Goal: Obtain resource: Obtain resource

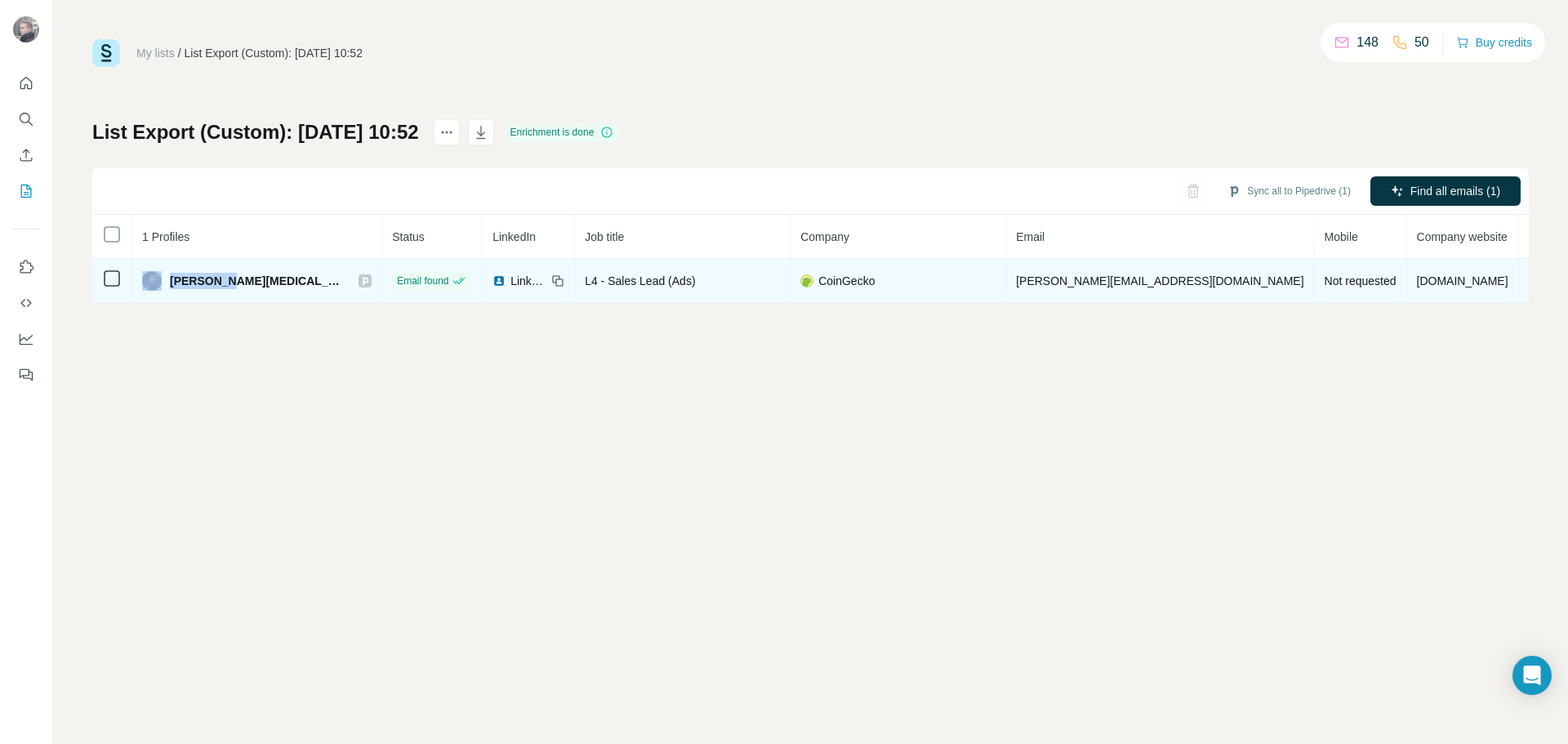
drag, startPoint x: 245, startPoint y: 277, endPoint x: 498, endPoint y: 218, distance: 259.8
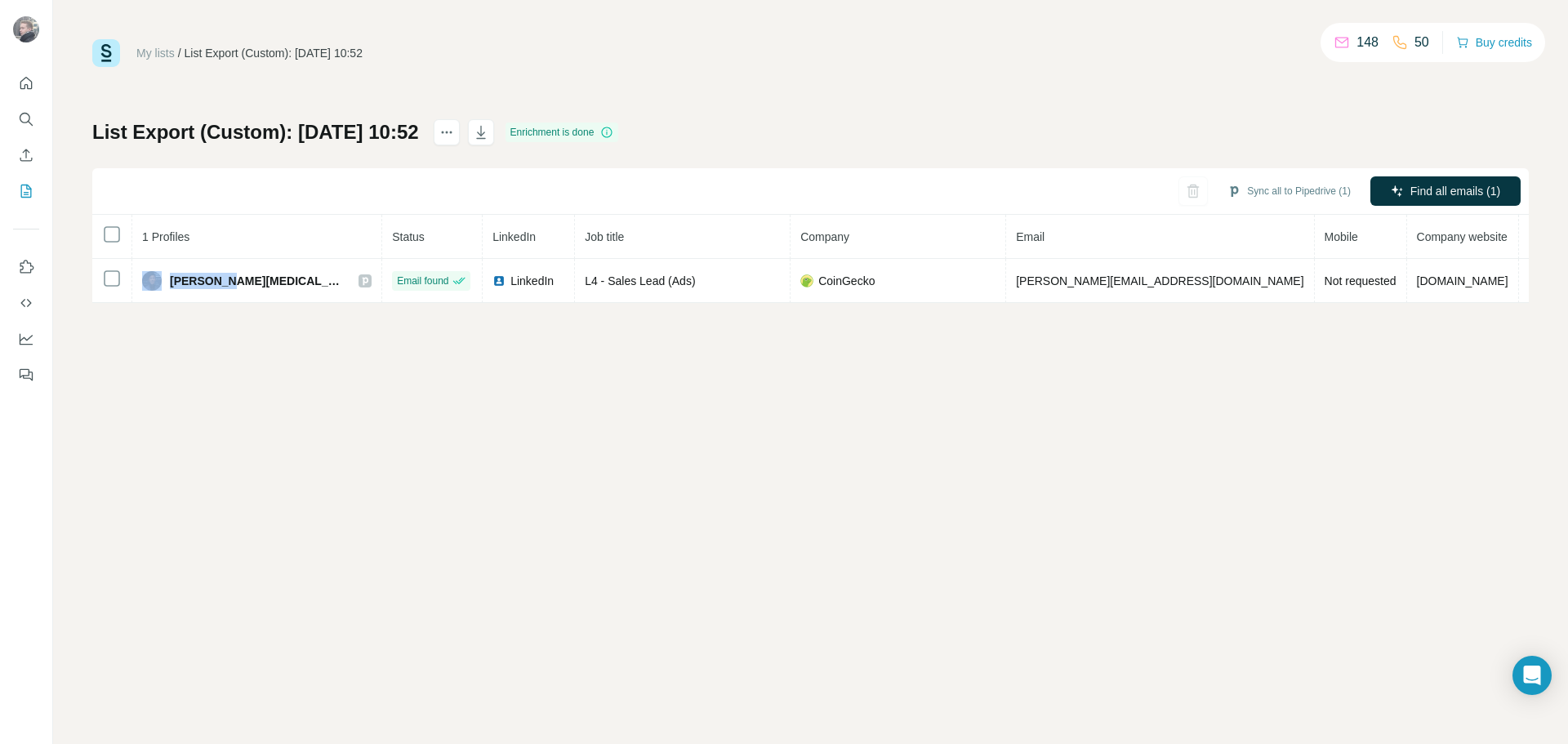
click at [169, 275] on div "Sean Tham" at bounding box center [257, 280] width 229 height 20
copy div "Sean Tham"
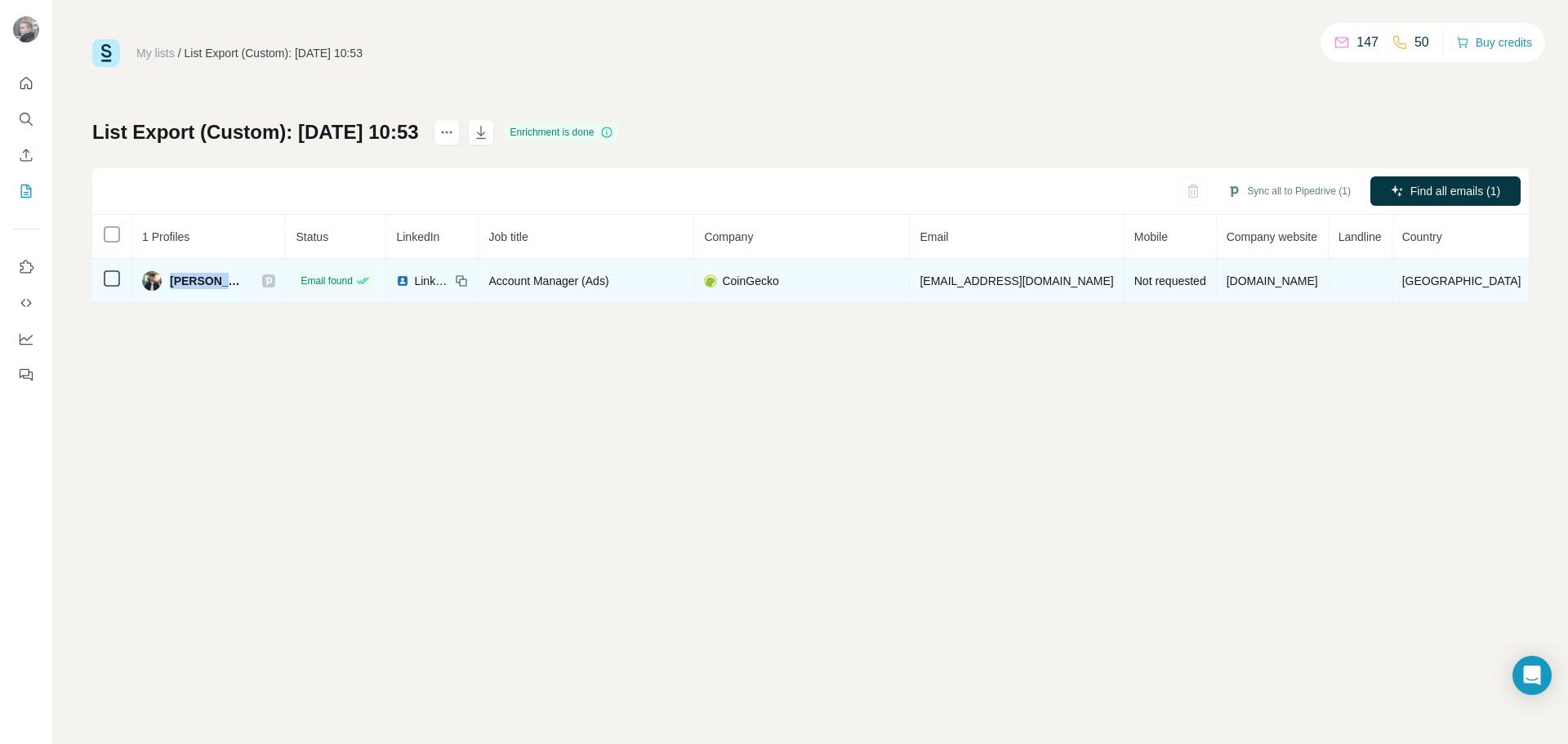
drag, startPoint x: 248, startPoint y: 285, endPoint x: 255, endPoint y: 264, distance: 22.1
click at [179, 285] on div "Dayden Lim" at bounding box center [209, 280] width 133 height 20
copy span "ayden Lim"
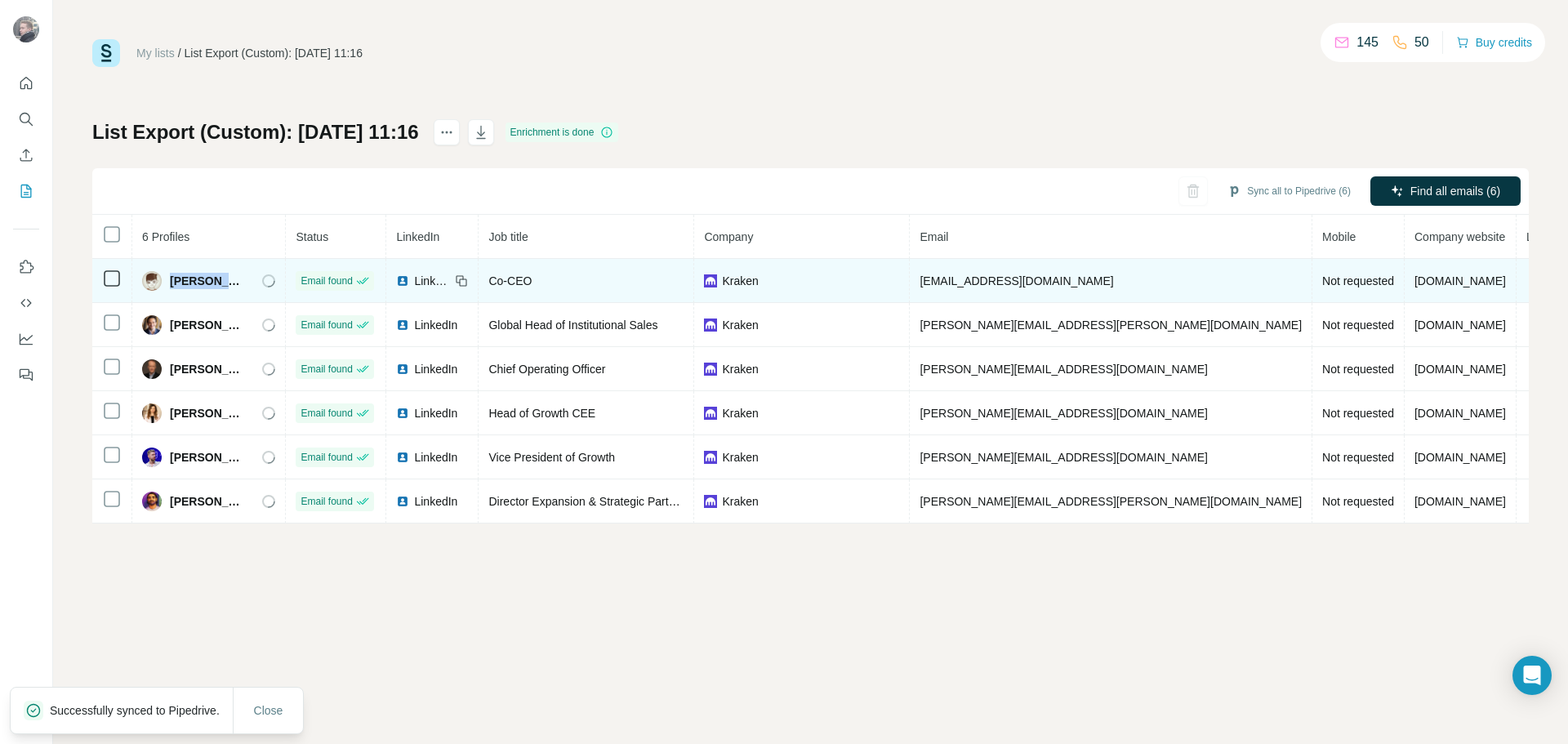
drag, startPoint x: 245, startPoint y: 284, endPoint x: 167, endPoint y: 287, distance: 78.1
click at [167, 287] on div "Arjun Sethi" at bounding box center [209, 280] width 133 height 20
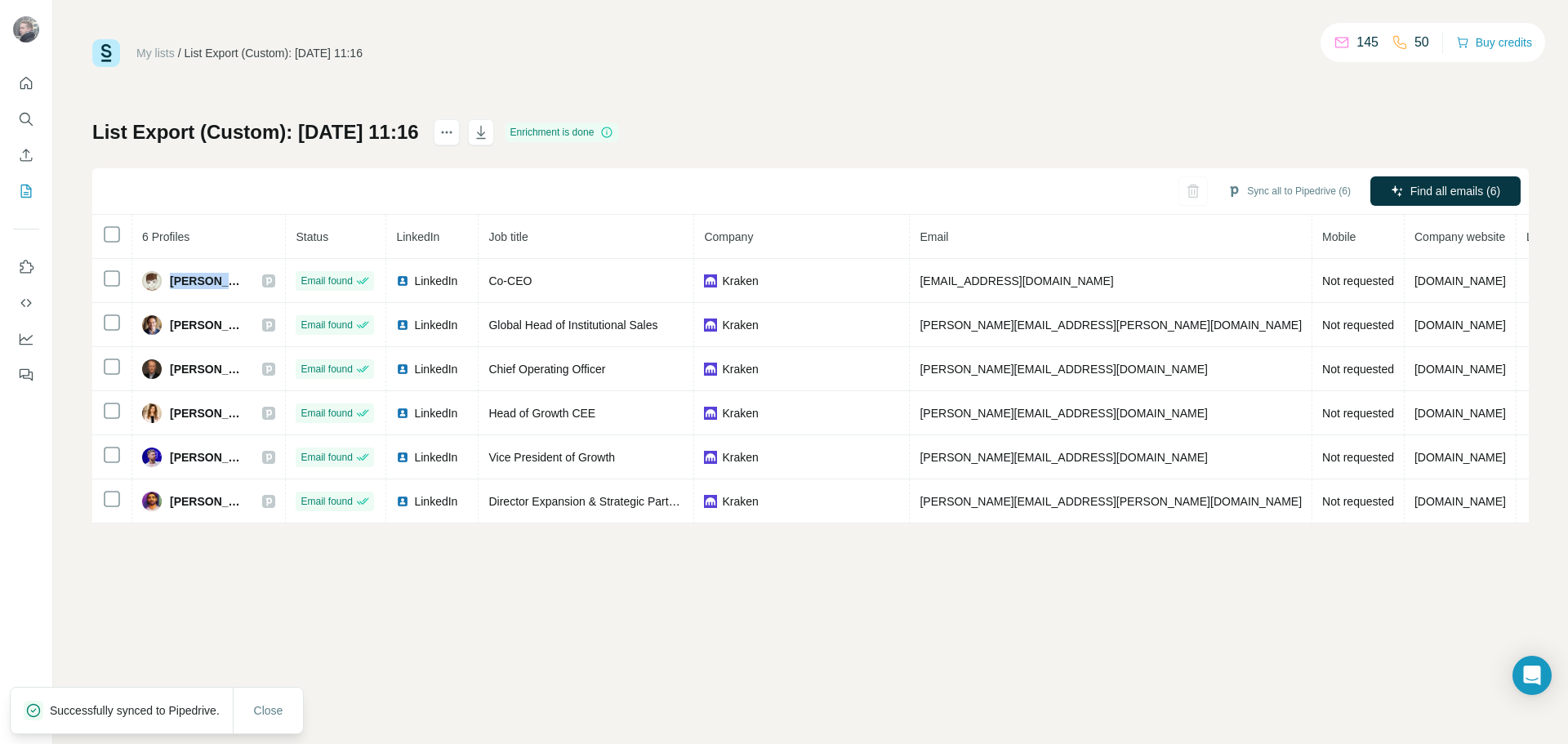
copy span "Arjun Sethi"
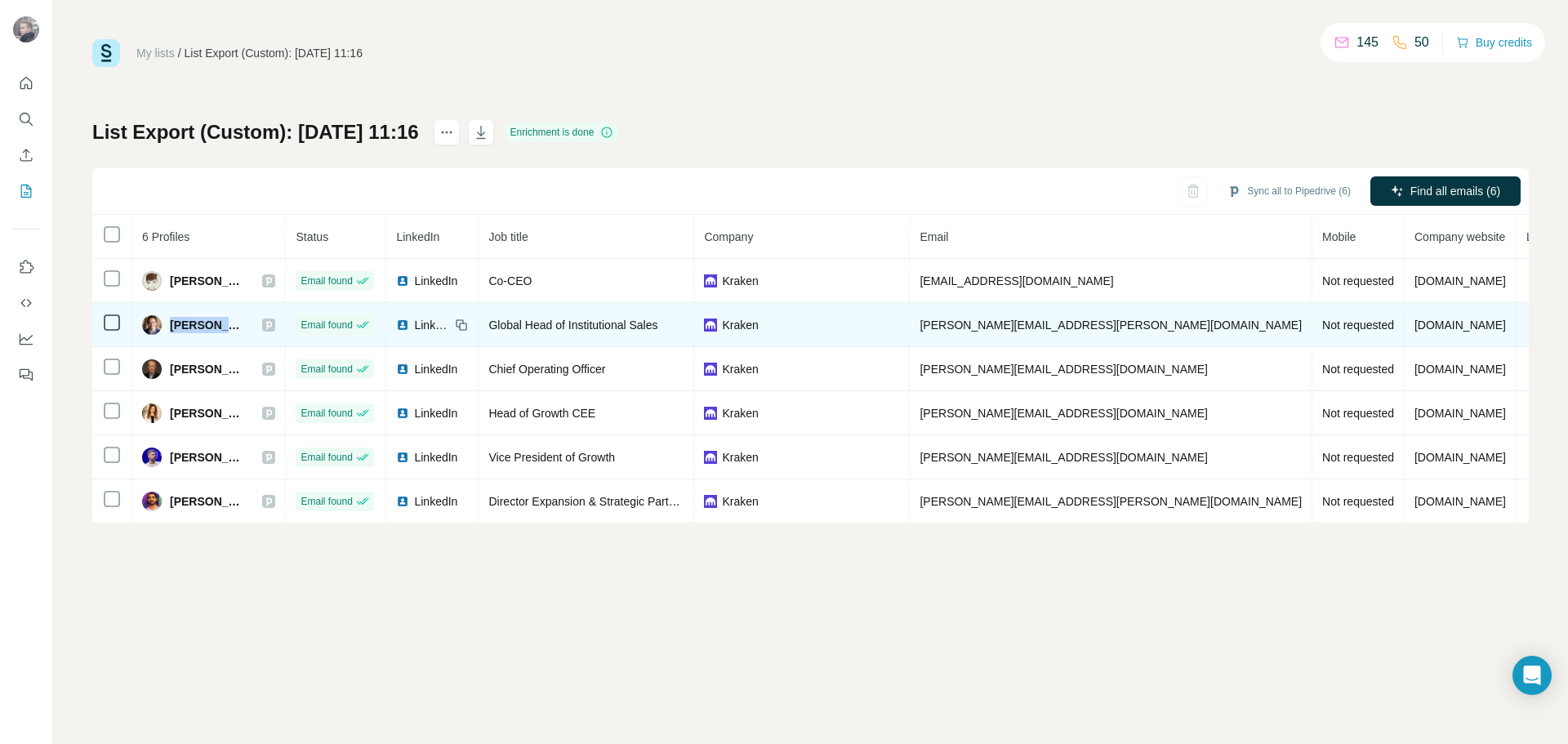
drag, startPoint x: 264, startPoint y: 323, endPoint x: 169, endPoint y: 330, distance: 95.3
click at [169, 330] on div "David Olsson" at bounding box center [209, 324] width 133 height 20
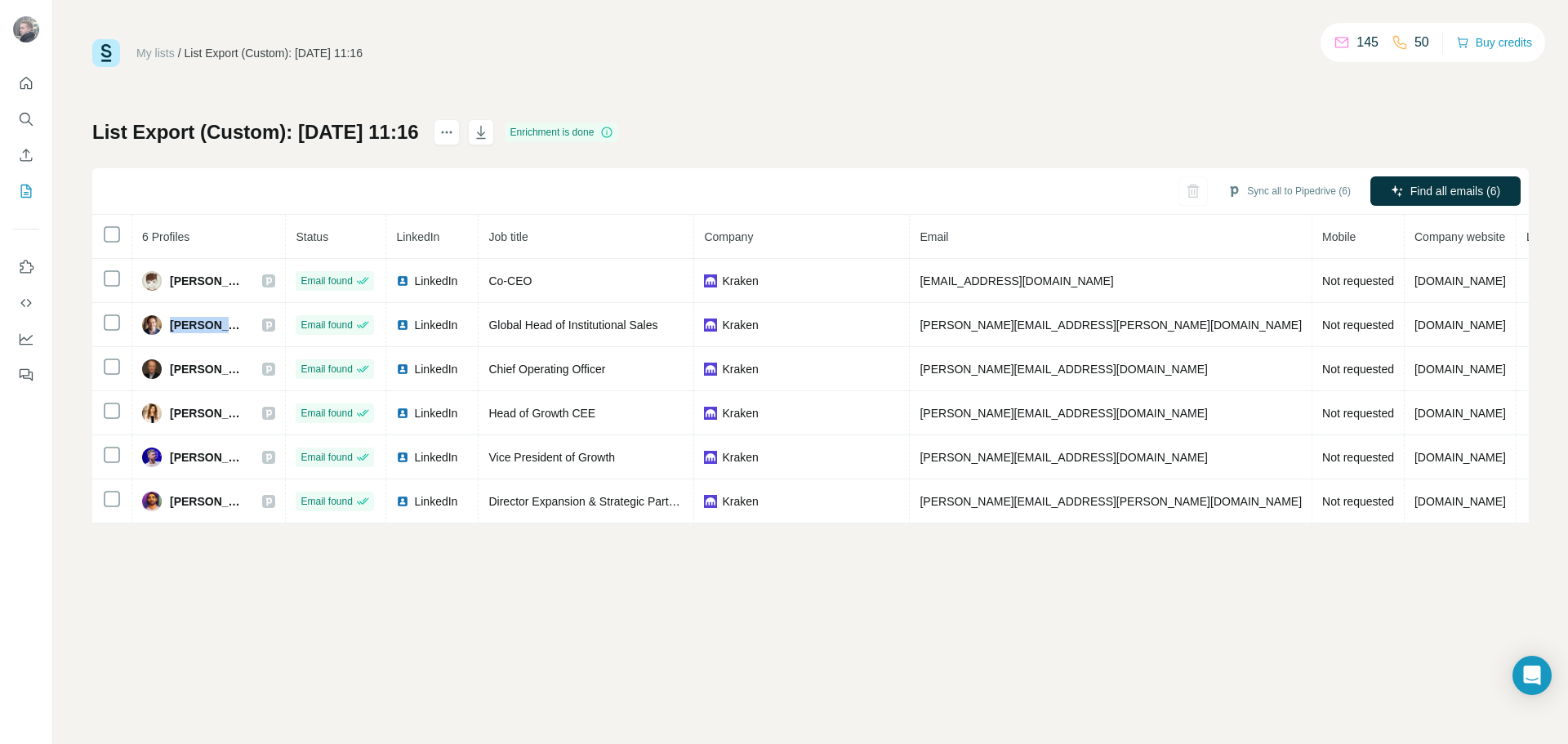
copy span "David Olsson"
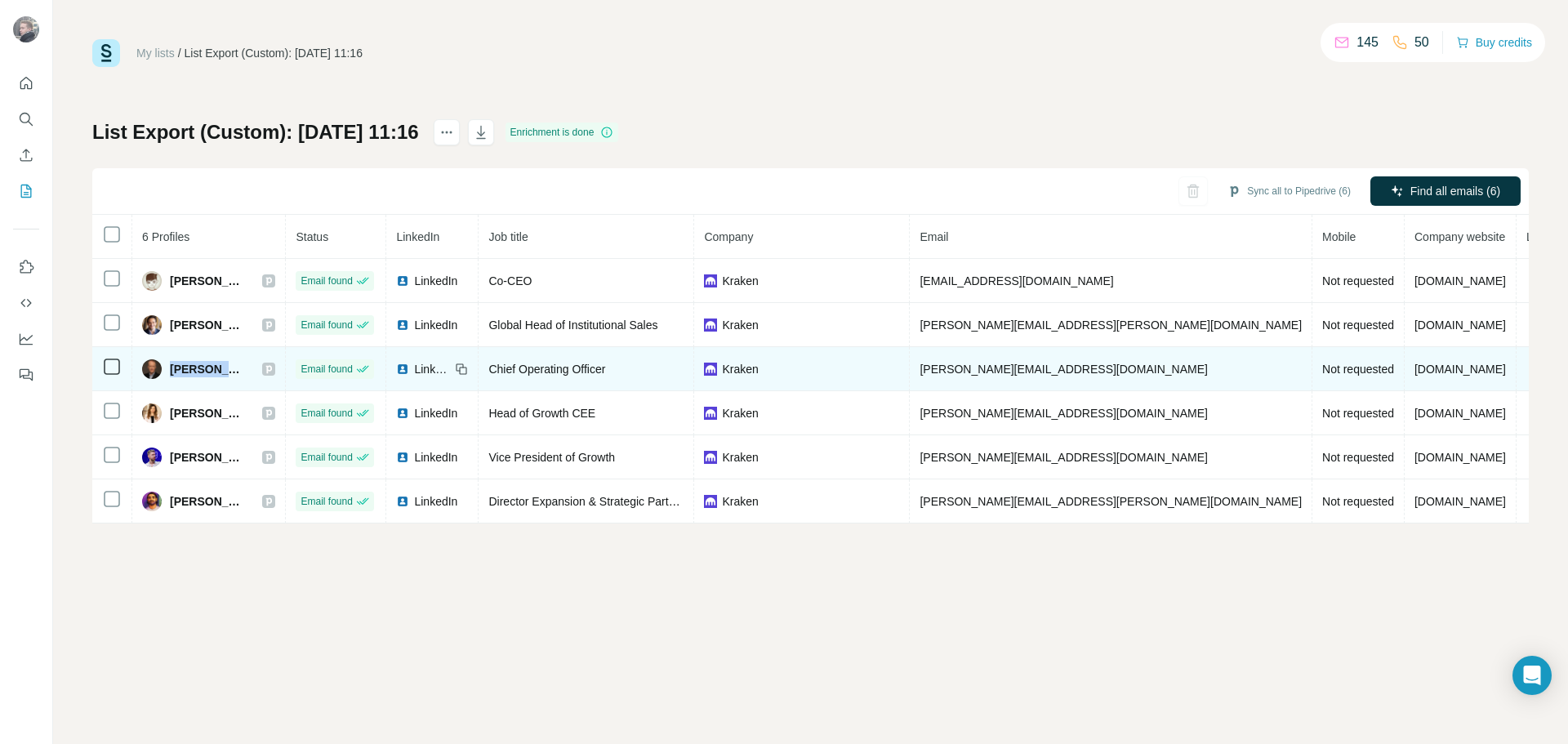
drag, startPoint x: 258, startPoint y: 365, endPoint x: 185, endPoint y: 367, distance: 73.0
click at [171, 370] on div "James Jordan" at bounding box center [209, 369] width 133 height 20
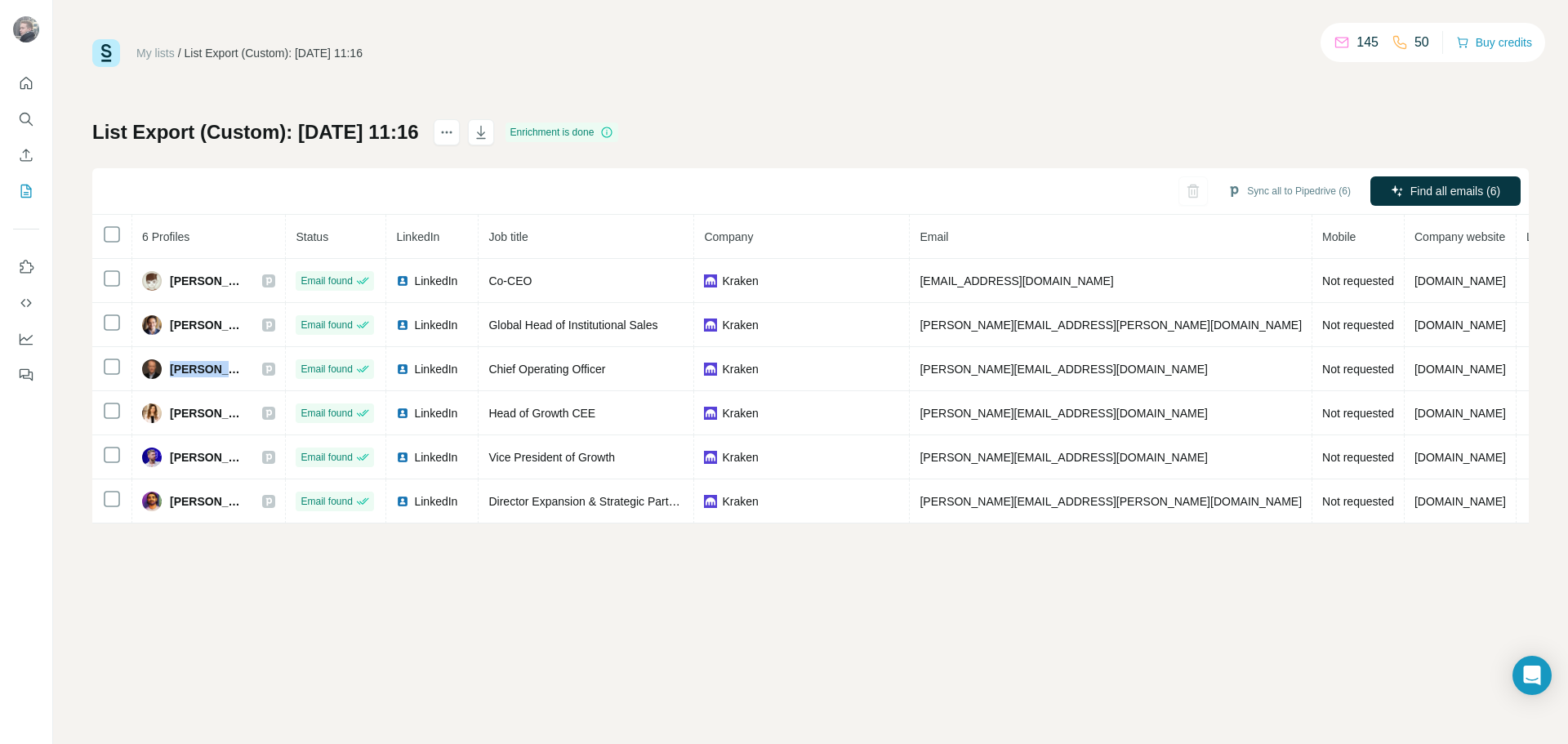
copy span "James Jordan"
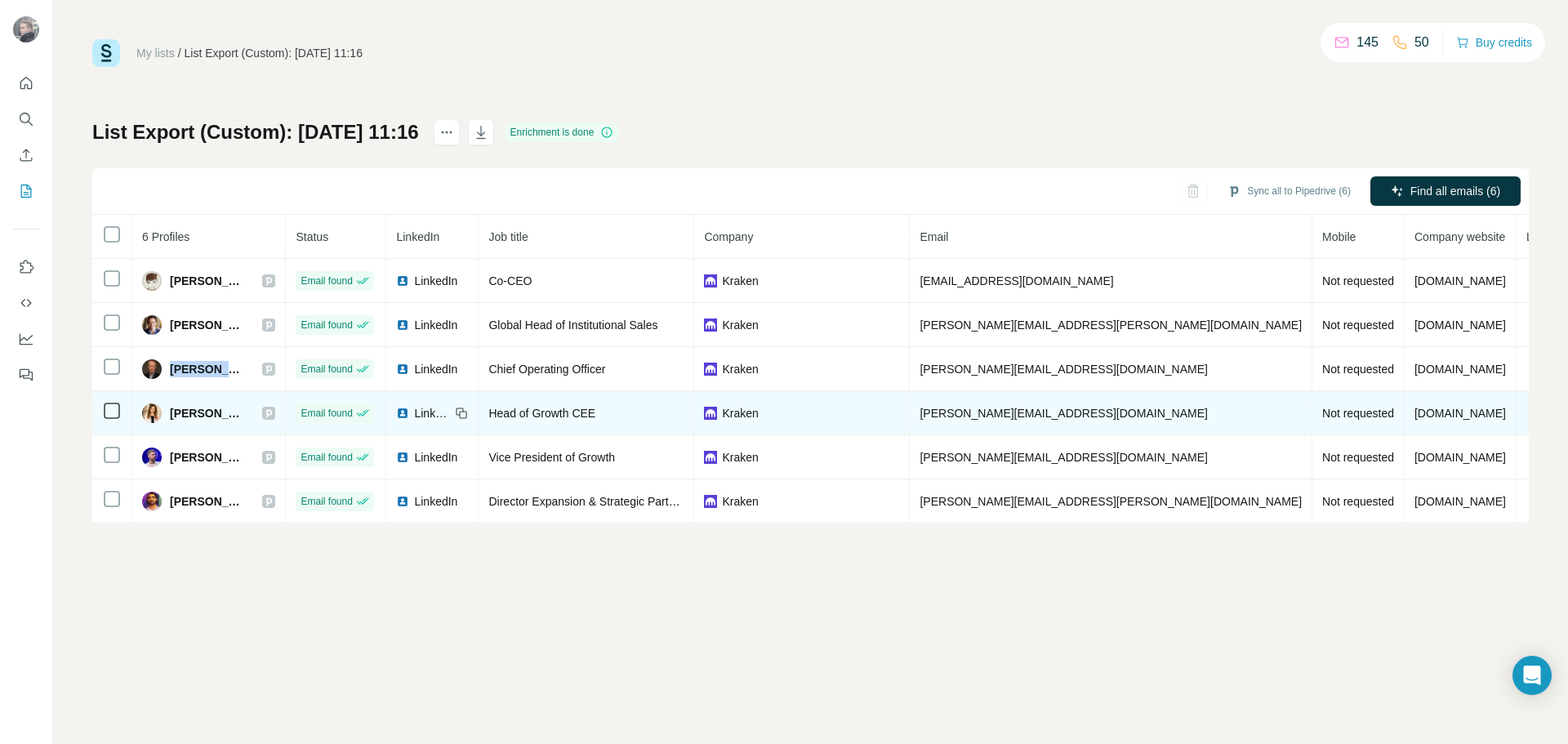
drag, startPoint x: 241, startPoint y: 414, endPoint x: 173, endPoint y: 413, distance: 68.0
click at [173, 413] on div "Katarzyna Wabik" at bounding box center [209, 413] width 133 height 20
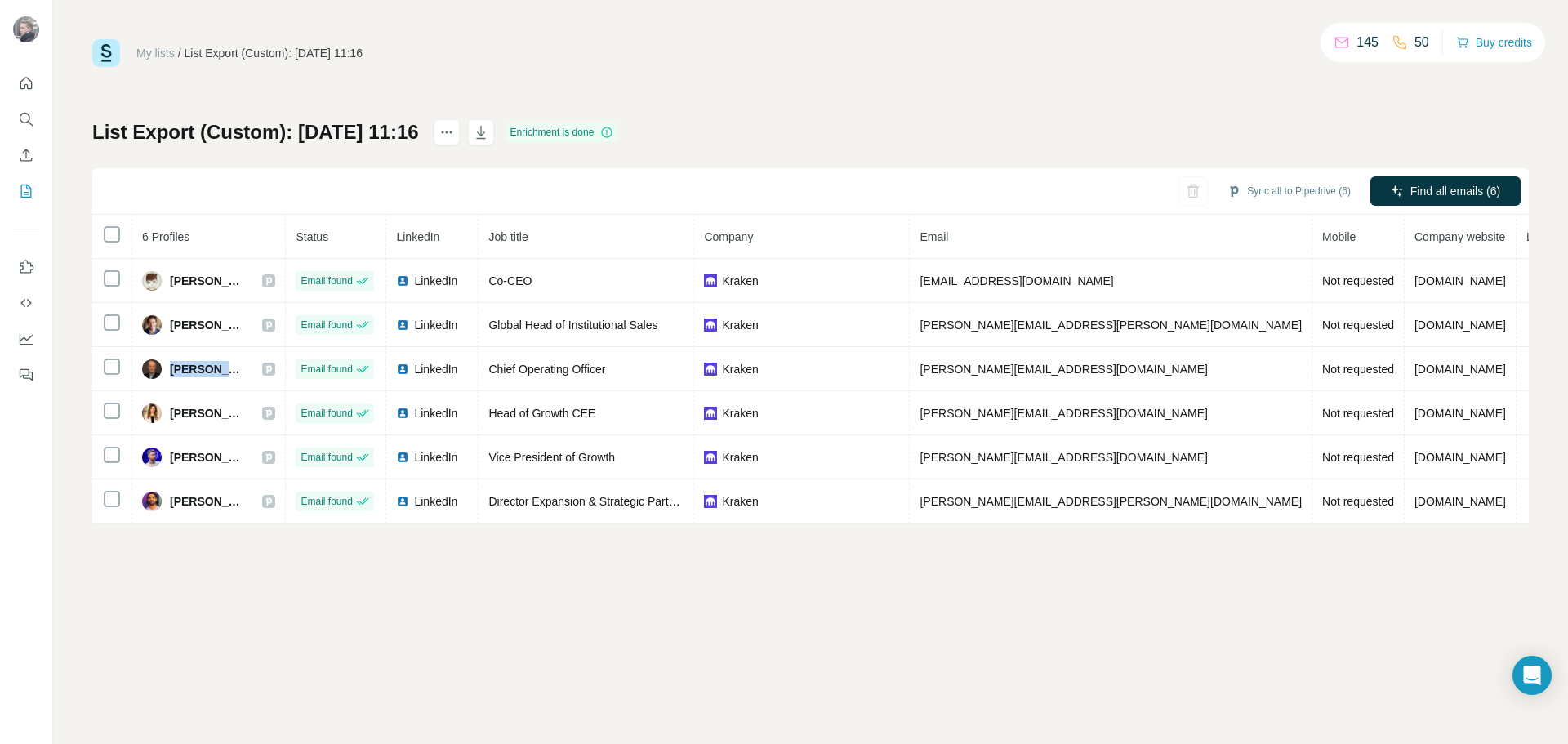
copy span "Katarzyna Wabik"
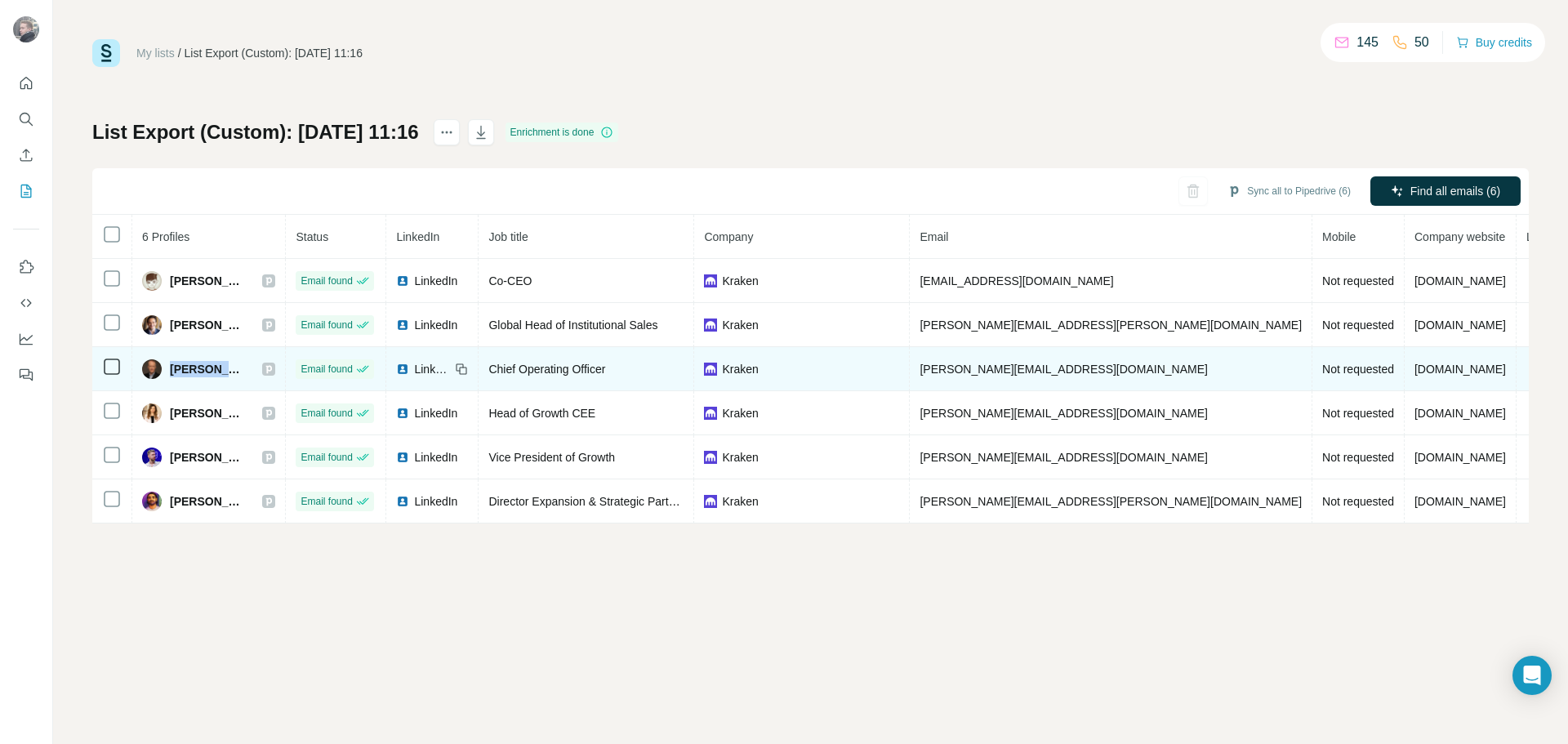
drag, startPoint x: 170, startPoint y: 454, endPoint x: 365, endPoint y: 385, distance: 206.8
click at [245, 460] on span "Matthew Howells-Barby" at bounding box center [207, 456] width 76 height 16
copy span "Matthew Howells"
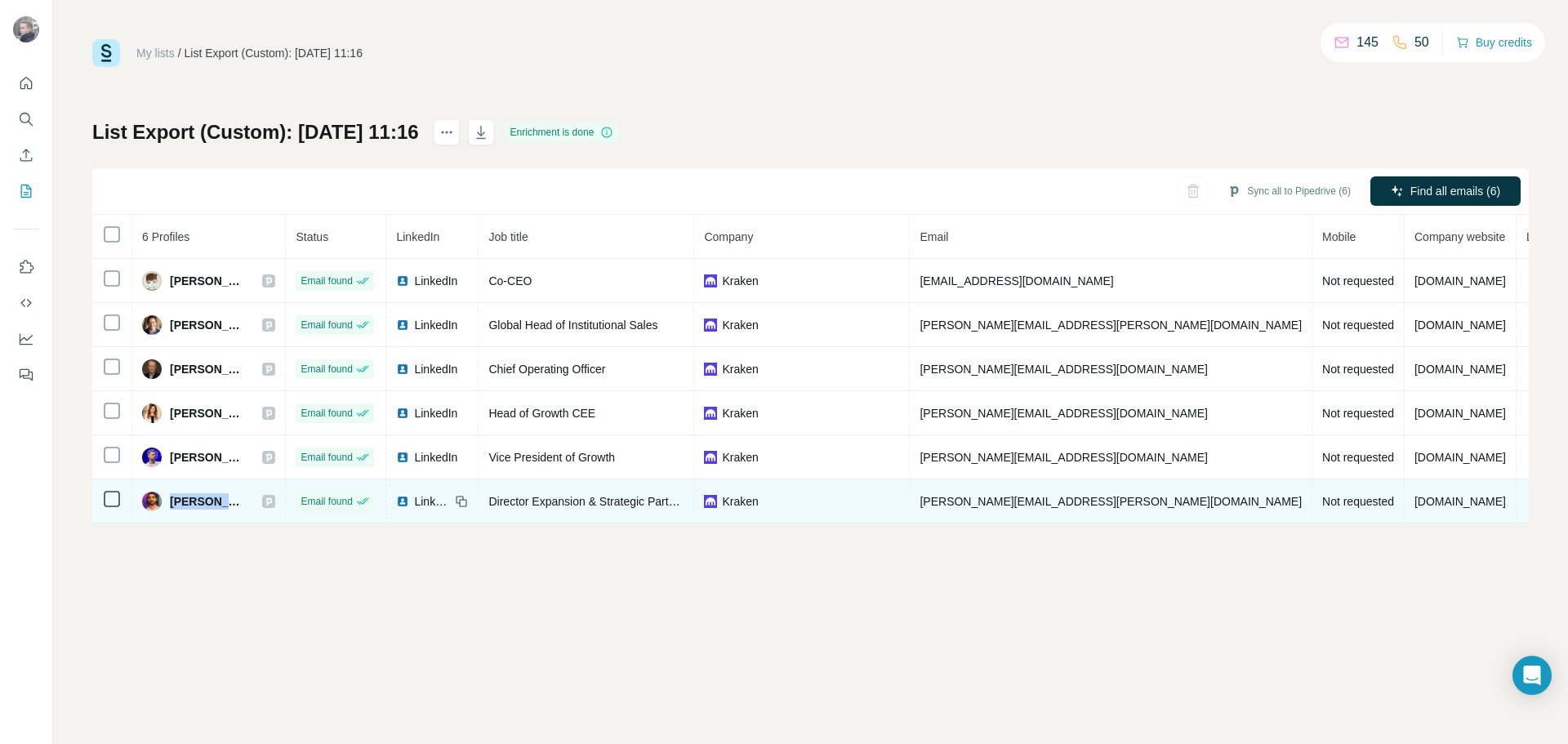
drag, startPoint x: 177, startPoint y: 499, endPoint x: 234, endPoint y: 498, distance: 57.0
click at [234, 498] on div "Víctor Sáez" at bounding box center [209, 501] width 133 height 20
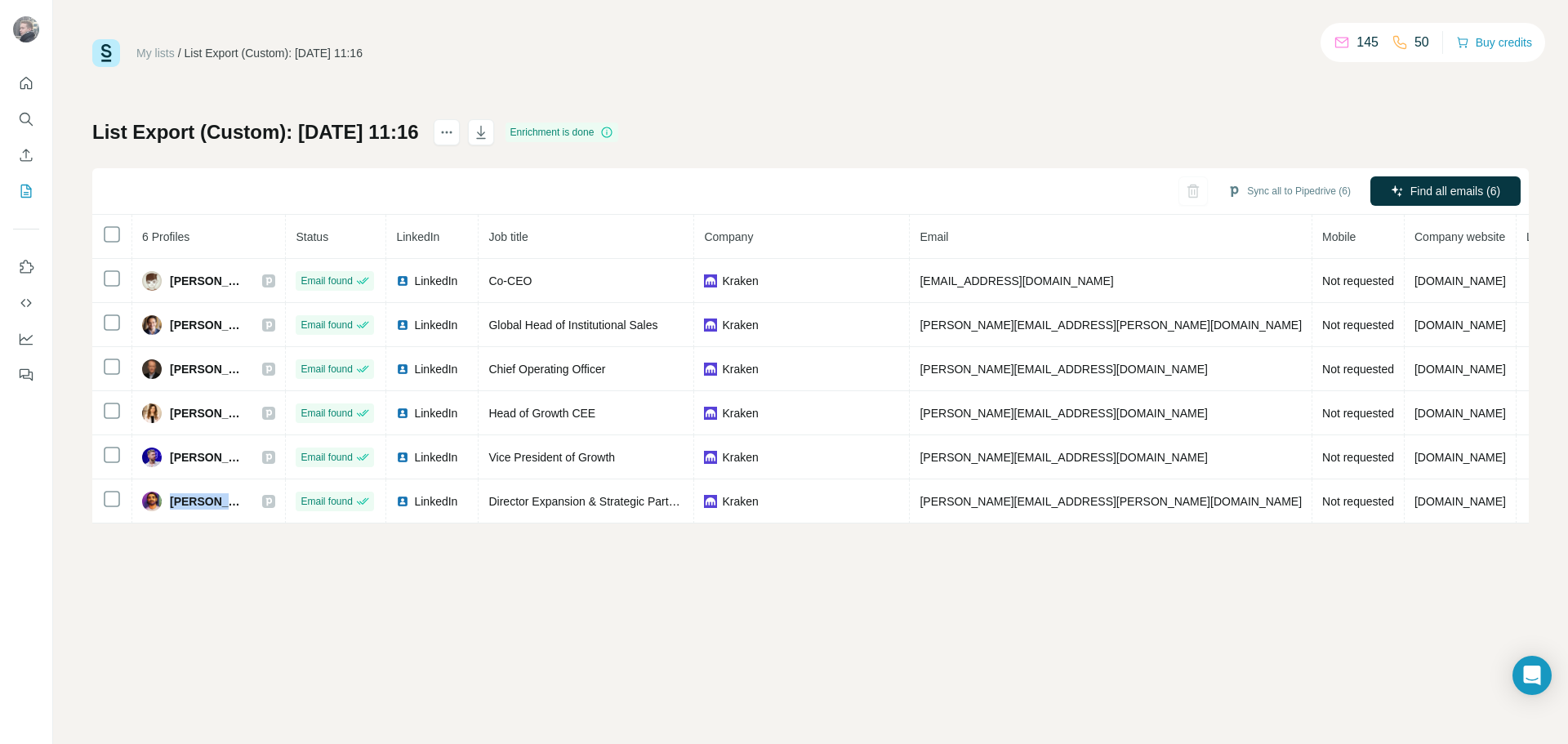
copy span "Víctor Sáez"
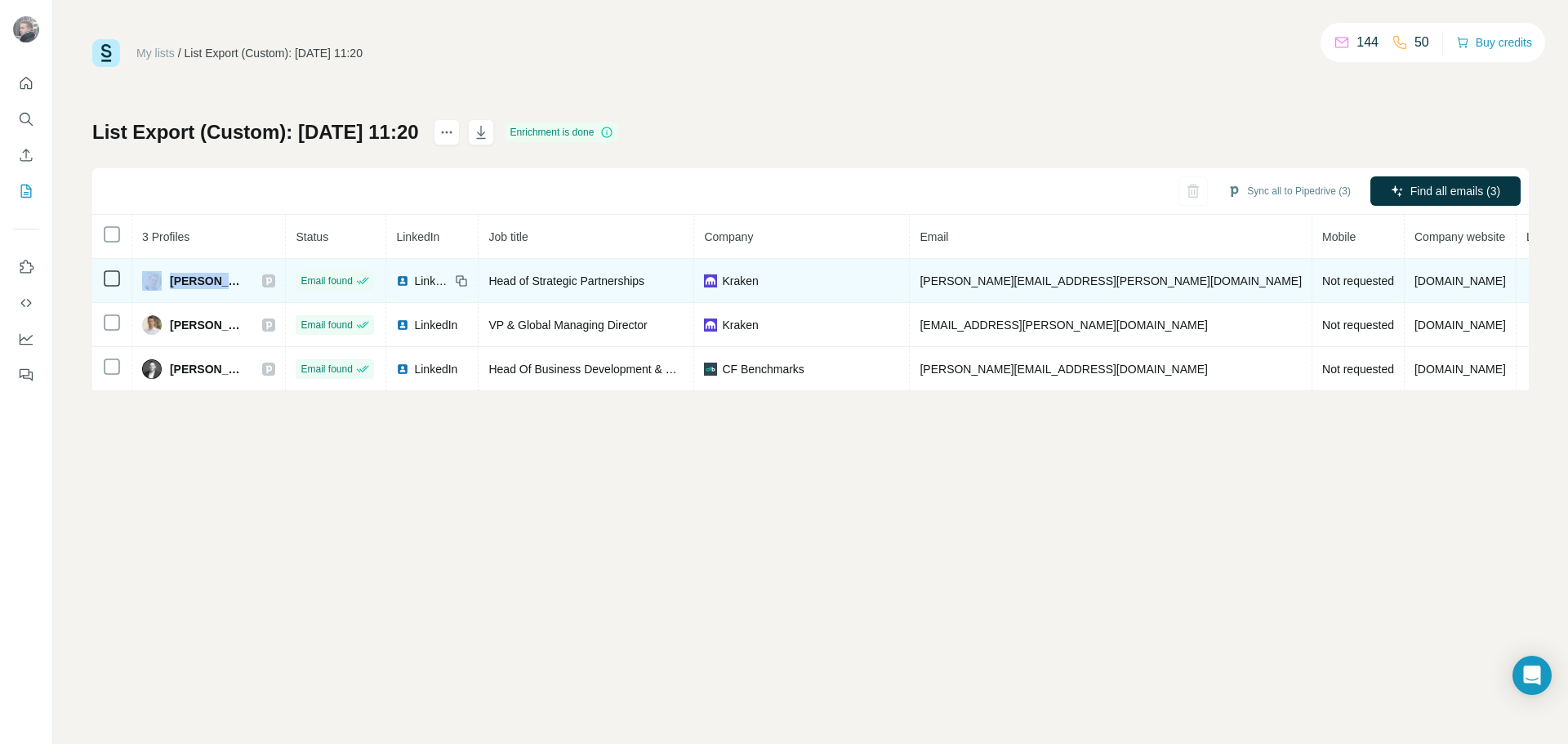
drag, startPoint x: 255, startPoint y: 280, endPoint x: 161, endPoint y: 290, distance: 94.5
click at [161, 290] on div "[PERSON_NAME]" at bounding box center [209, 280] width 133 height 20
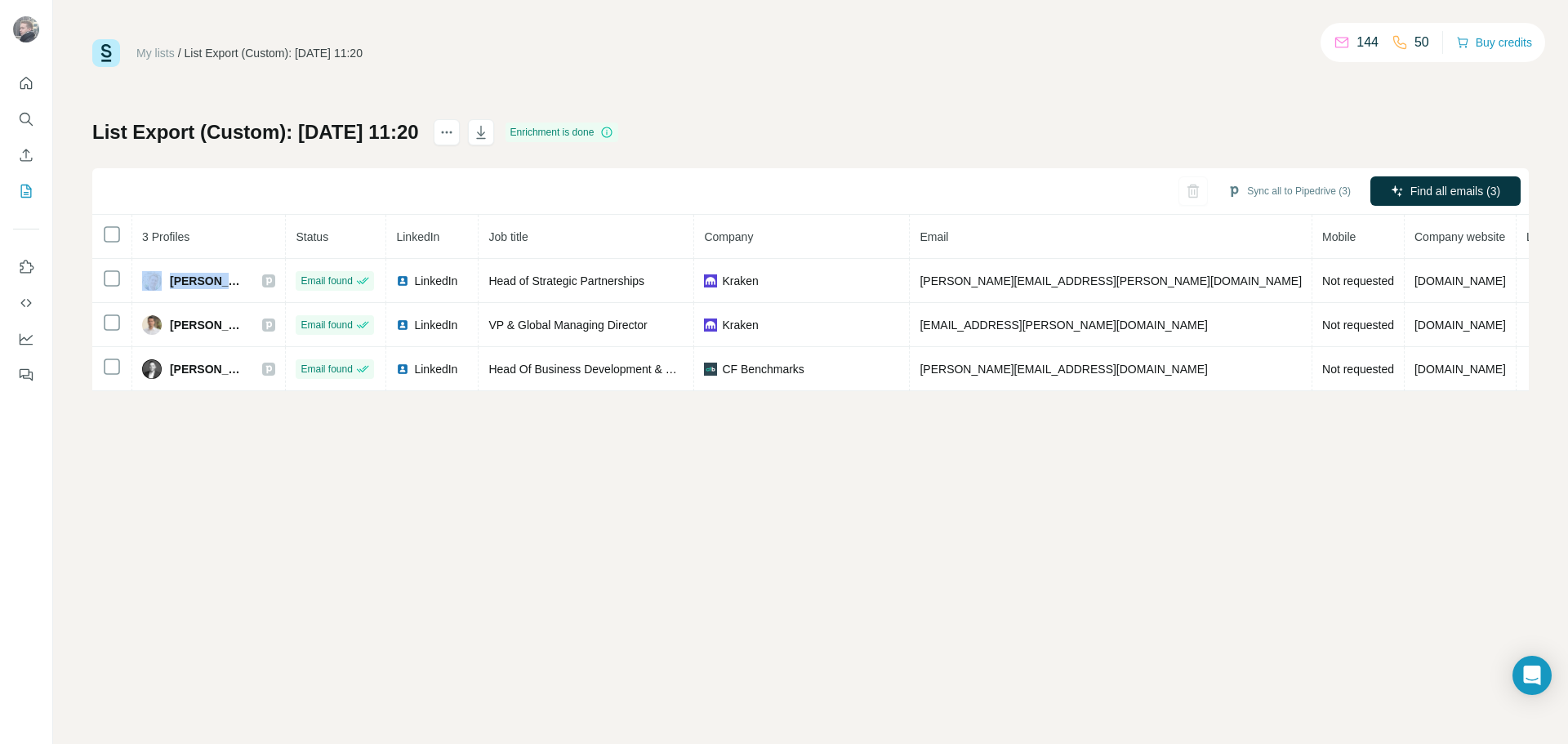
copy div "[PERSON_NAME]"
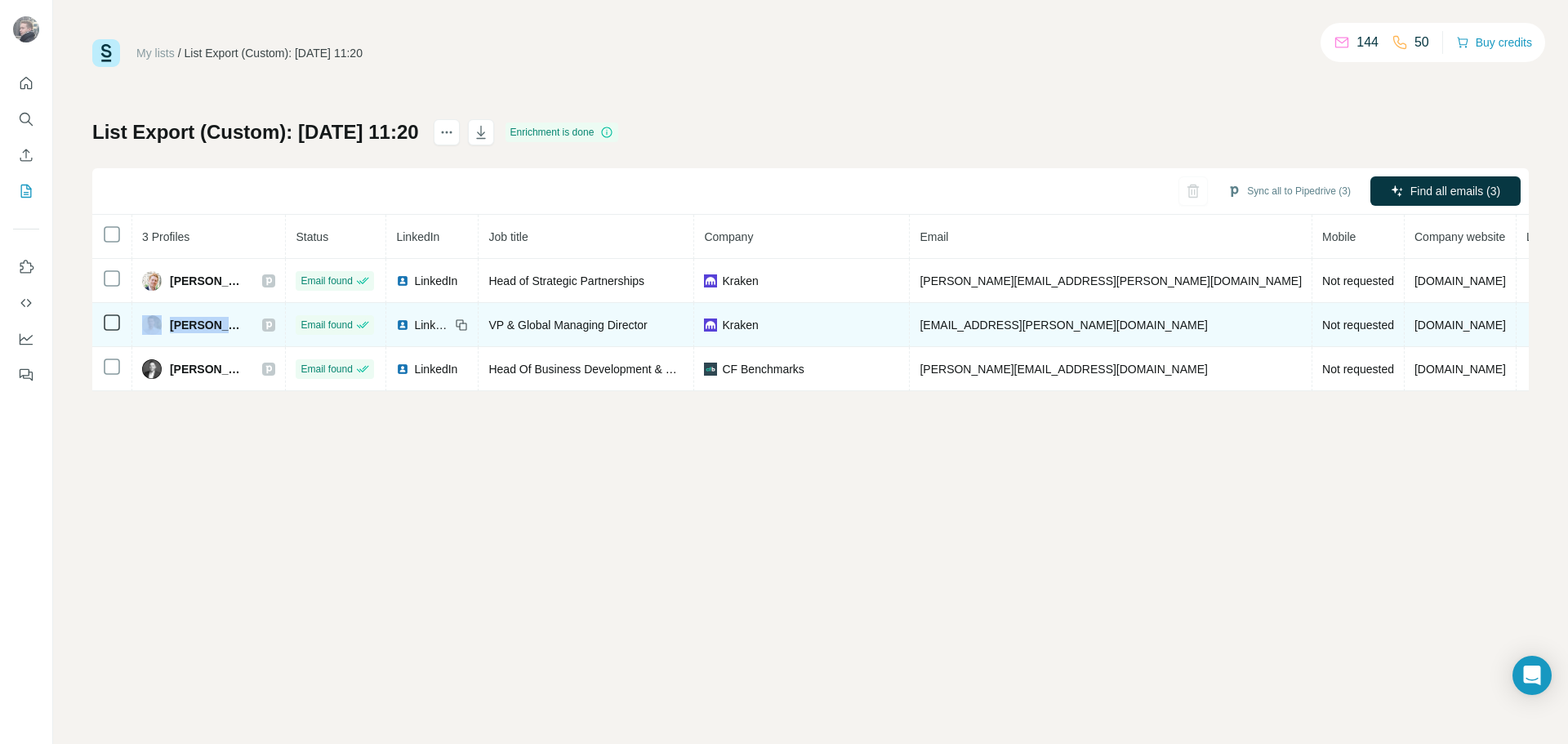
drag, startPoint x: 231, startPoint y: 321, endPoint x: 162, endPoint y: 324, distance: 69.1
click at [162, 324] on div "[PERSON_NAME]" at bounding box center [194, 324] width 104 height 20
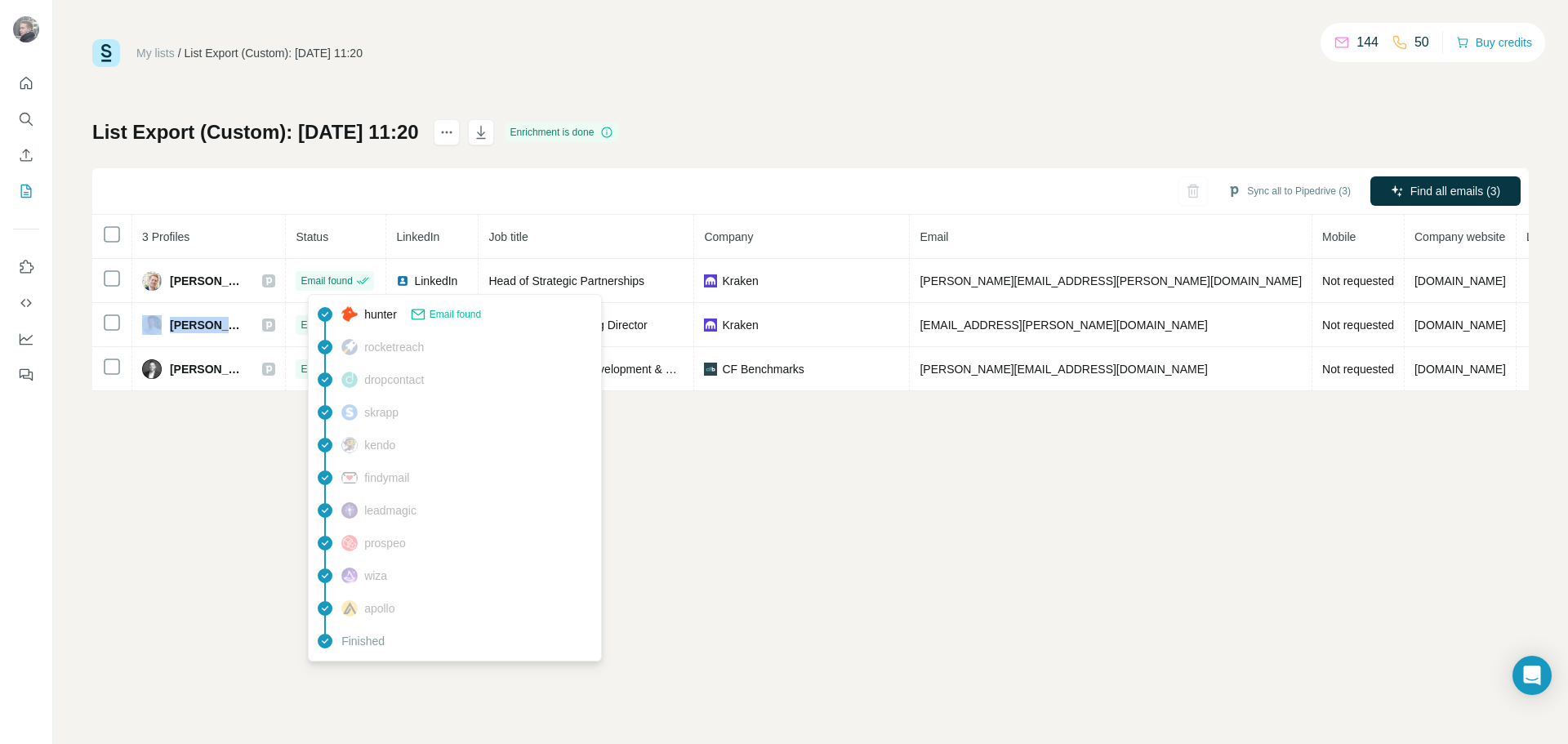
copy div "[PERSON_NAME]"
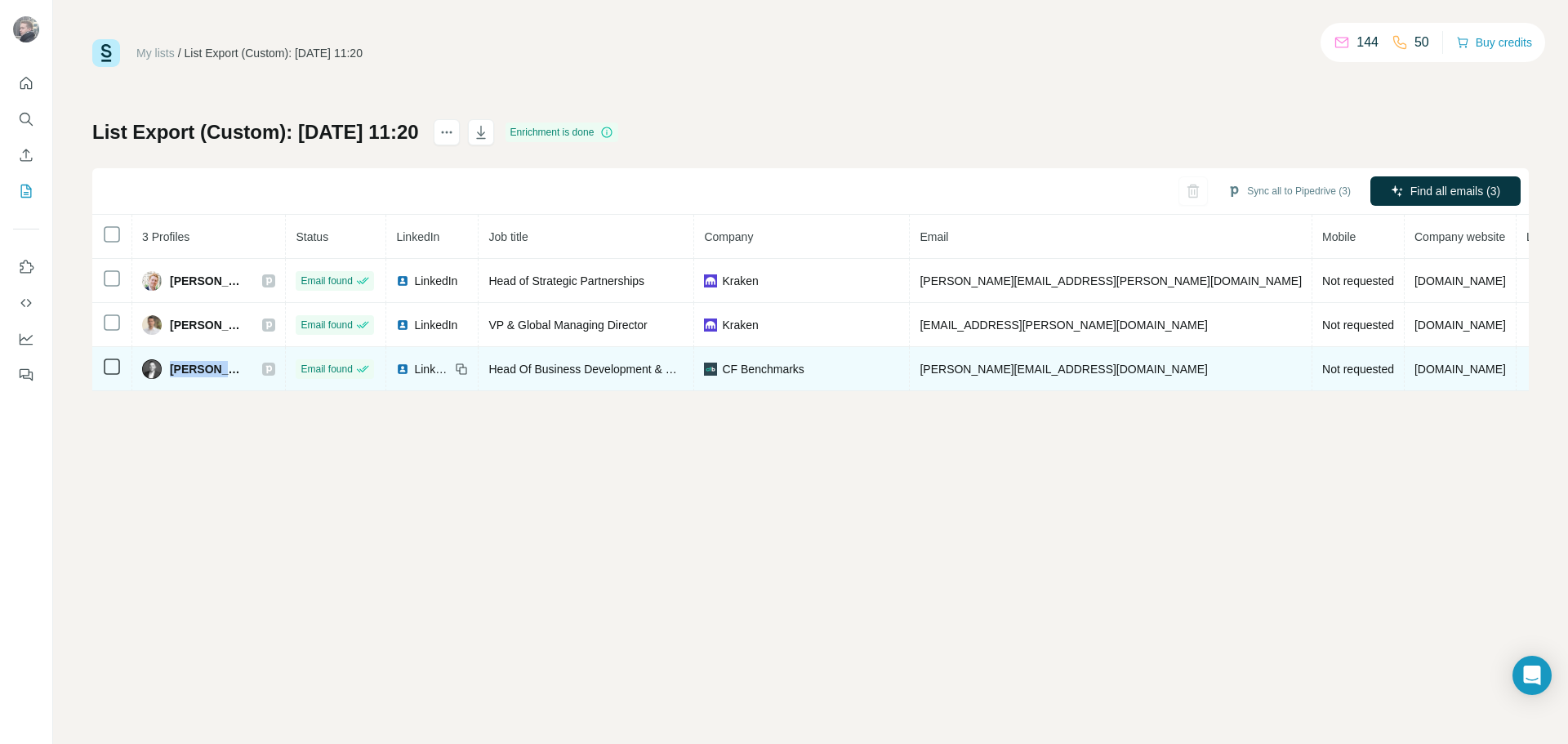
drag, startPoint x: 226, startPoint y: 374, endPoint x: 172, endPoint y: 378, distance: 54.1
click at [172, 378] on div "[PERSON_NAME]" at bounding box center [209, 369] width 133 height 20
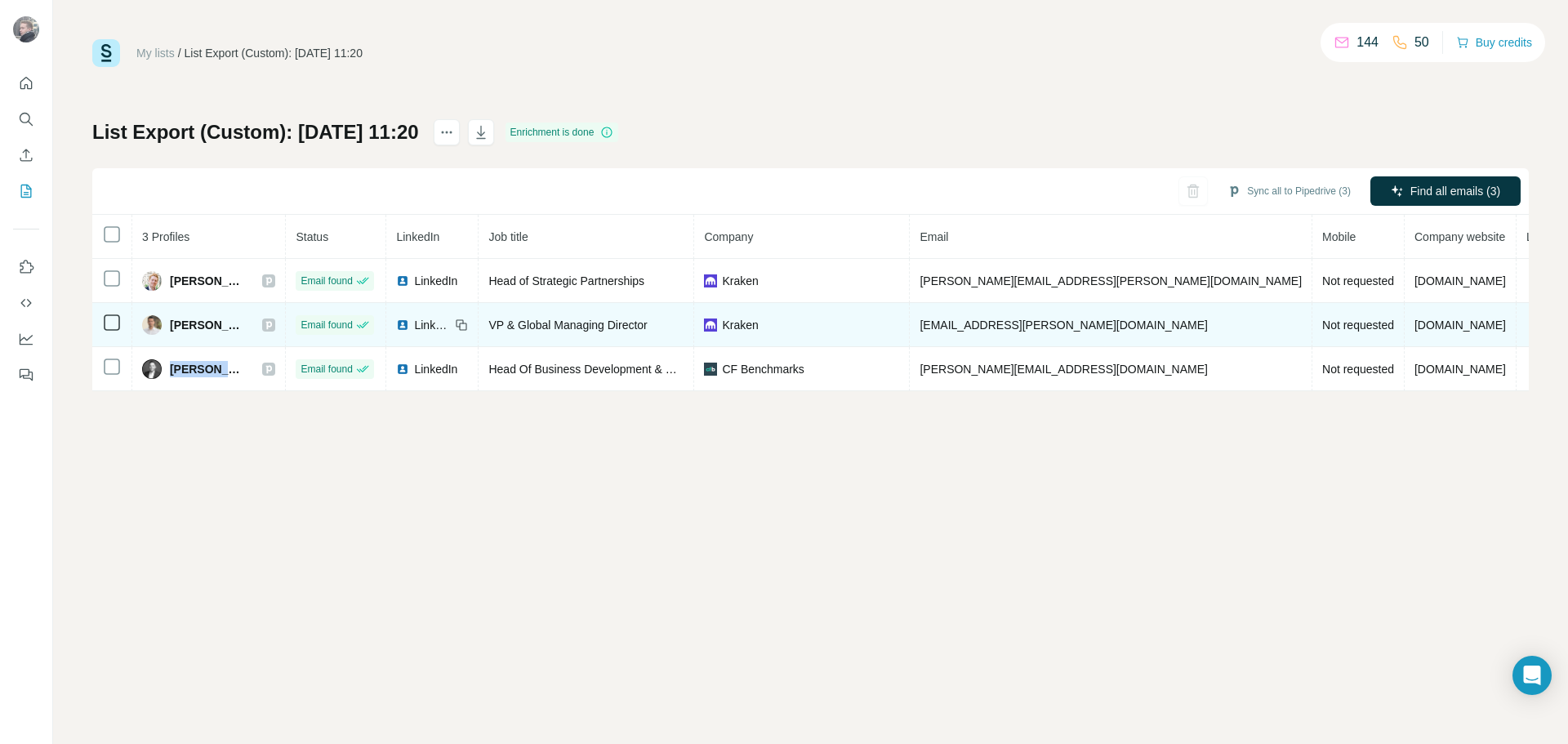
copy span "[PERSON_NAME]"
